Goal: Task Accomplishment & Management: Manage account settings

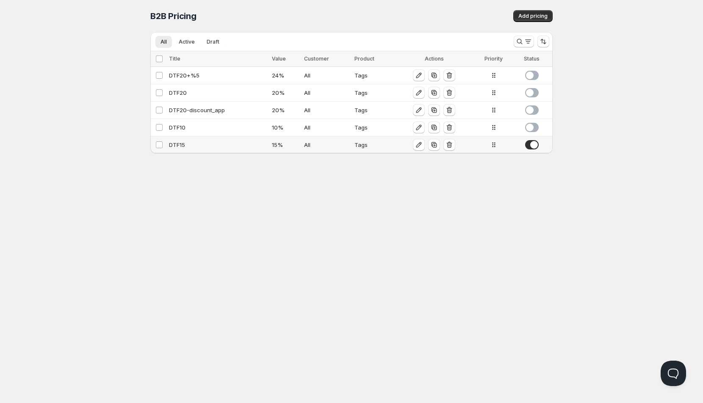
click at [189, 144] on div "DTF15" at bounding box center [218, 145] width 98 height 8
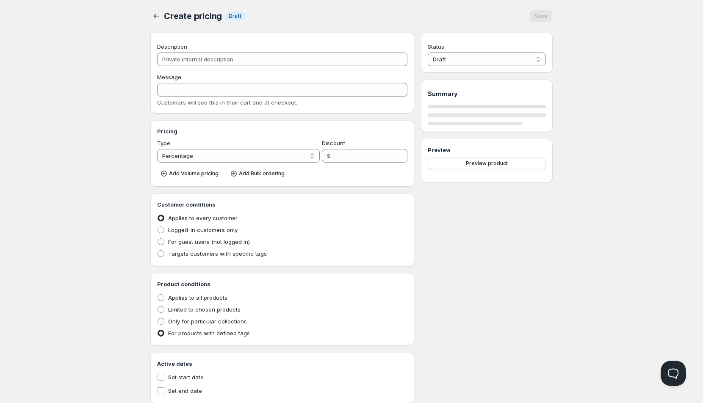
type input "DTF15"
type input "15"
radio input "true"
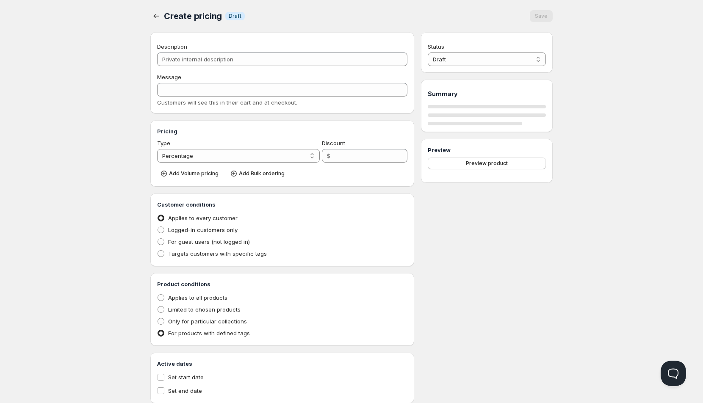
select select "1"
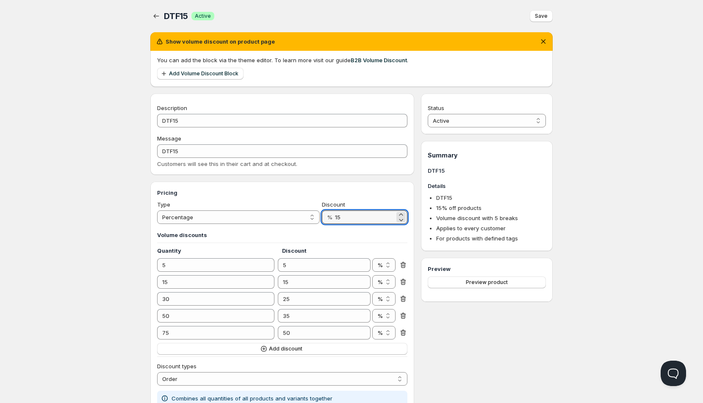
drag, startPoint x: 347, startPoint y: 216, endPoint x: 332, endPoint y: 218, distance: 14.6
click at [332, 218] on div "% 15" at bounding box center [364, 217] width 85 height 14
type input "5"
click at [543, 16] on span "Save" at bounding box center [541, 16] width 13 height 7
